Goal: Navigation & Orientation: Find specific page/section

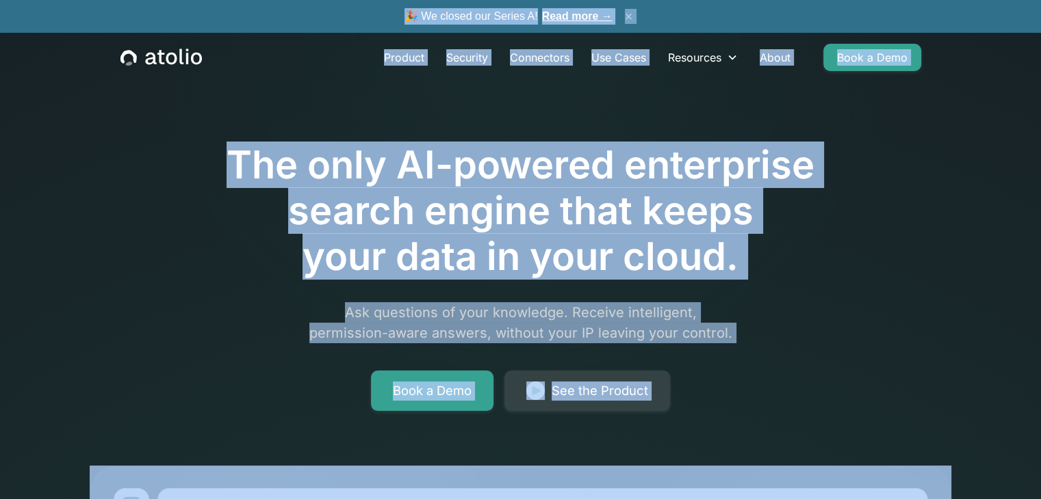
click at [637, 20] on button "×" at bounding box center [629, 16] width 16 height 15
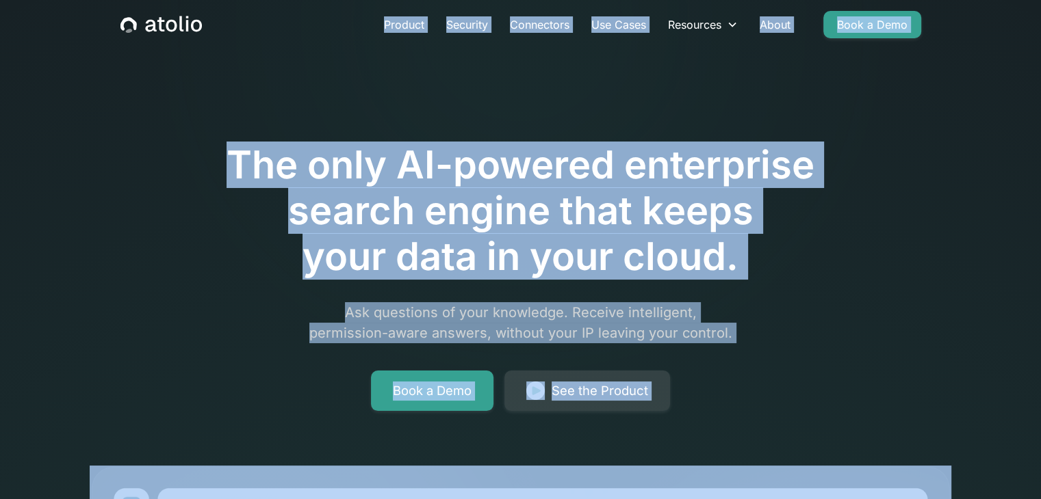
click at [513, 88] on div at bounding box center [520, 104] width 701 height 77
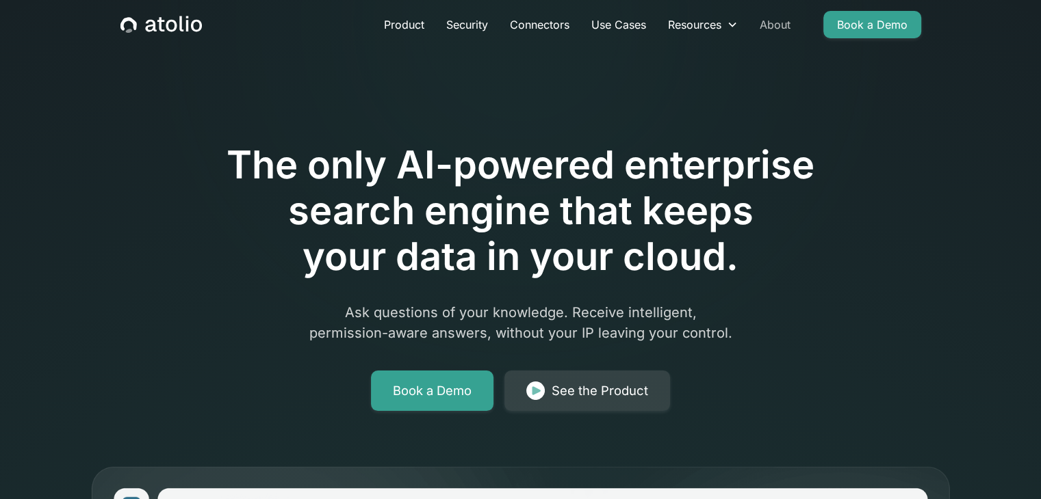
click at [768, 23] on link "About" at bounding box center [775, 24] width 53 height 27
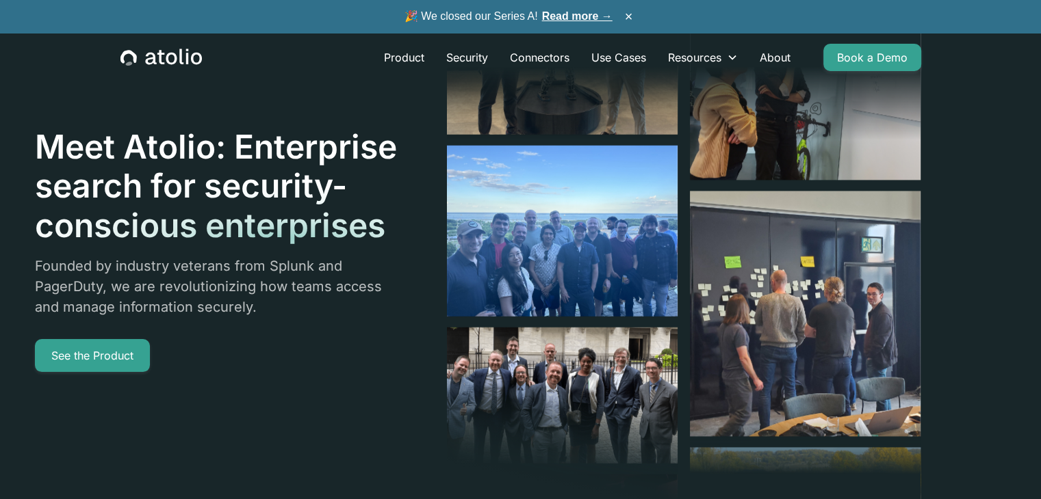
click at [296, 384] on div "Meet Atolio: Enterprise search for security-conscious enterprises Founded by in…" at bounding box center [478, 249] width 886 height 499
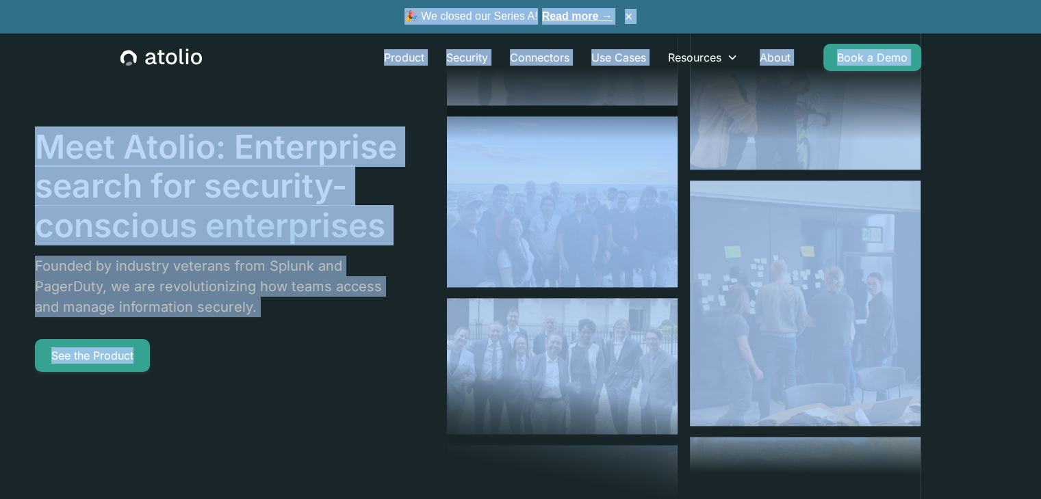
copy div "Meet Atolio: Enterprise search for security-conscious enterprises Founded by in…"
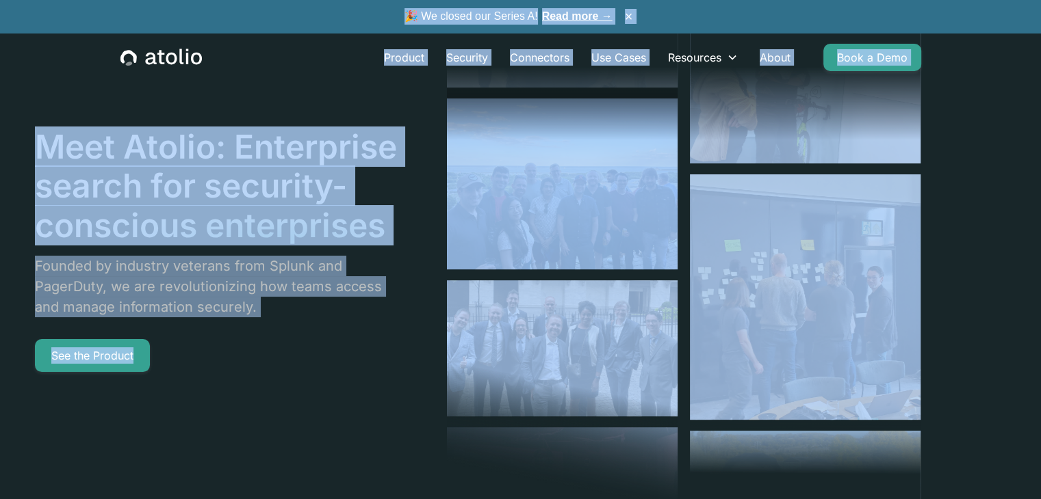
click at [296, 384] on div "Meet Atolio: Enterprise search for security-conscious enterprises Founded by in…" at bounding box center [478, 249] width 886 height 499
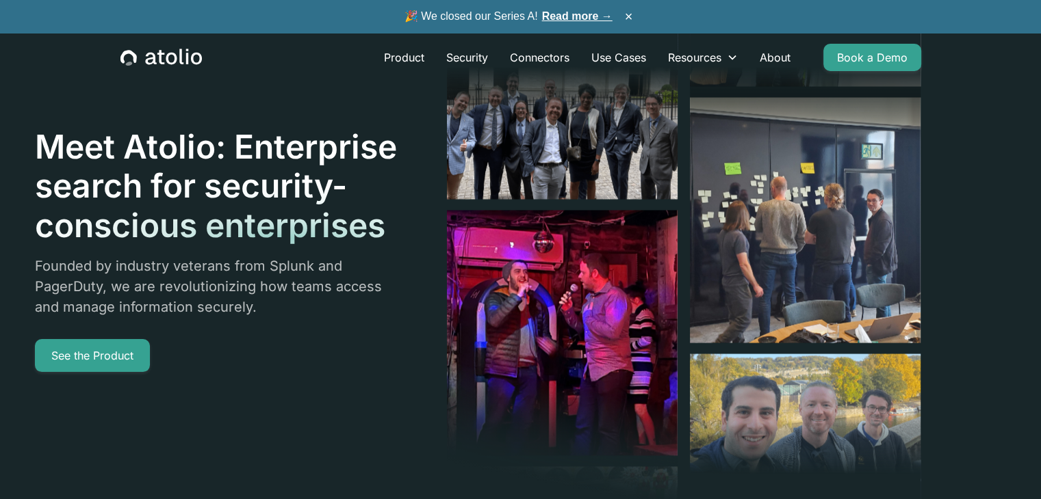
click at [170, 49] on icon "home" at bounding box center [160, 58] width 81 height 18
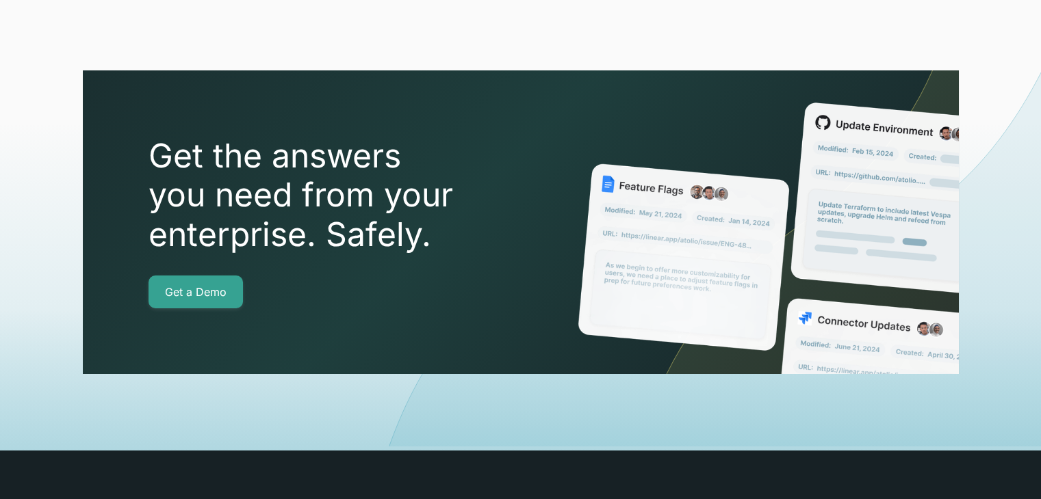
scroll to position [4943, 0]
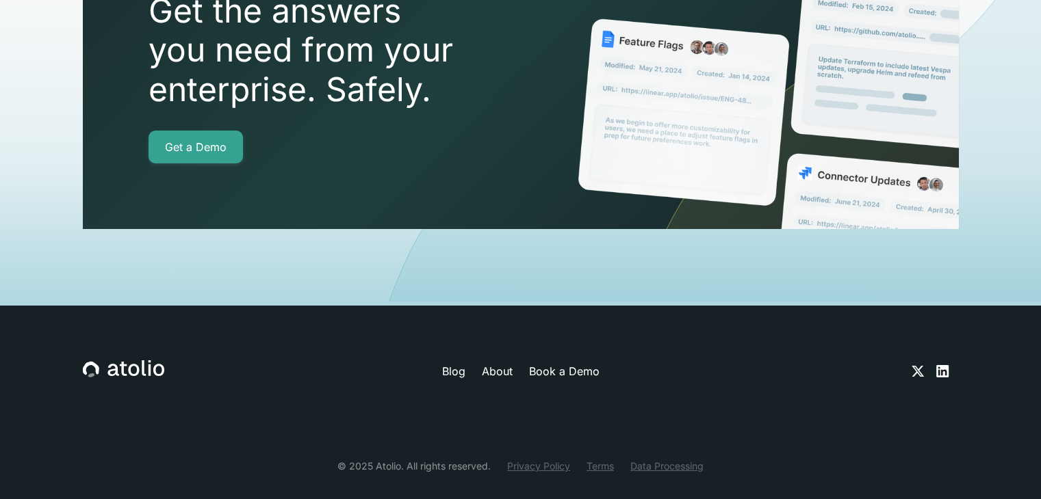
click at [940, 365] on icon at bounding box center [942, 371] width 12 height 12
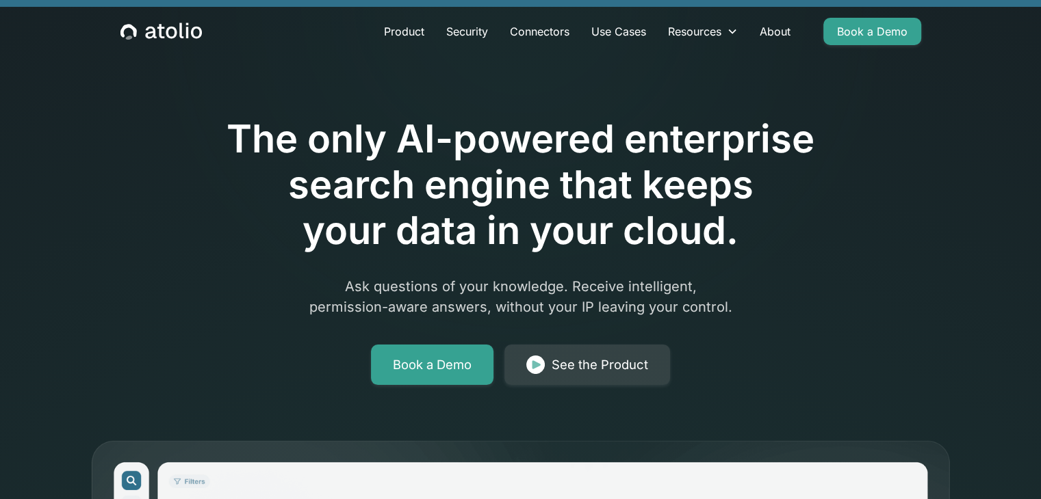
scroll to position [1, 0]
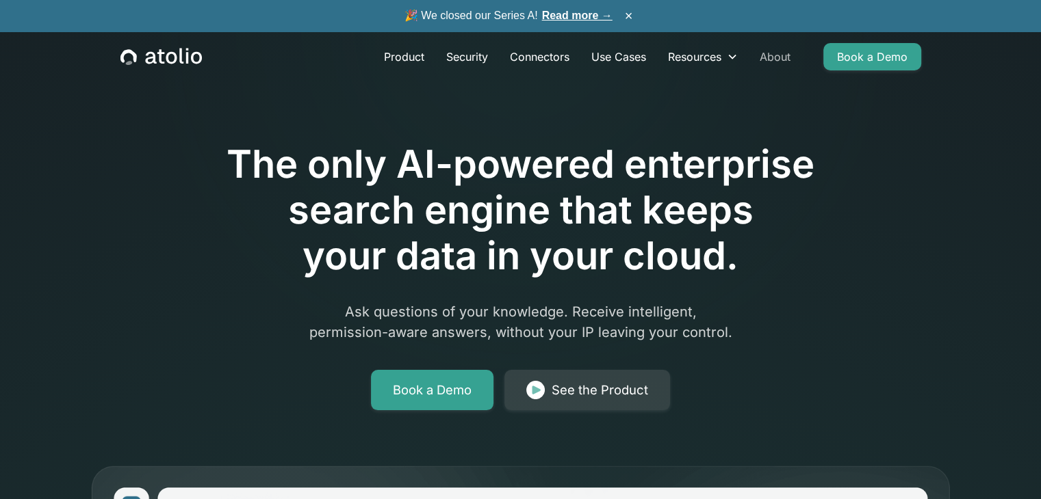
click at [773, 52] on link "About" at bounding box center [775, 56] width 53 height 27
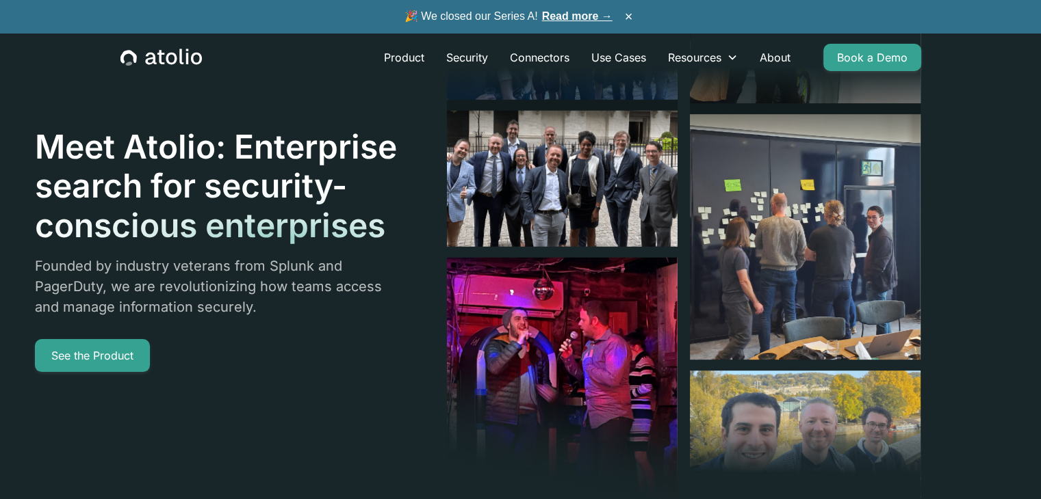
click at [181, 63] on icon "home" at bounding box center [181, 57] width 4 height 16
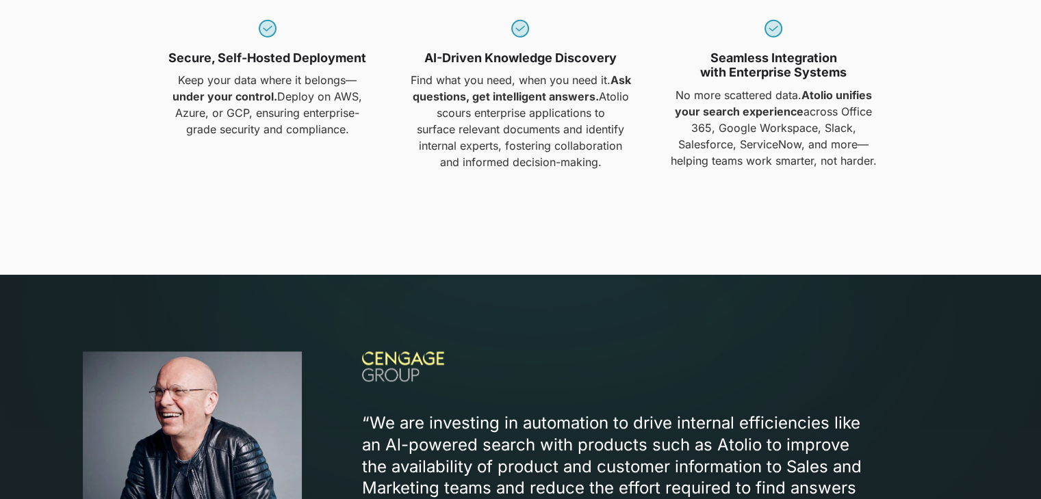
scroll to position [1747, 0]
